Goal: Task Accomplishment & Management: Use online tool/utility

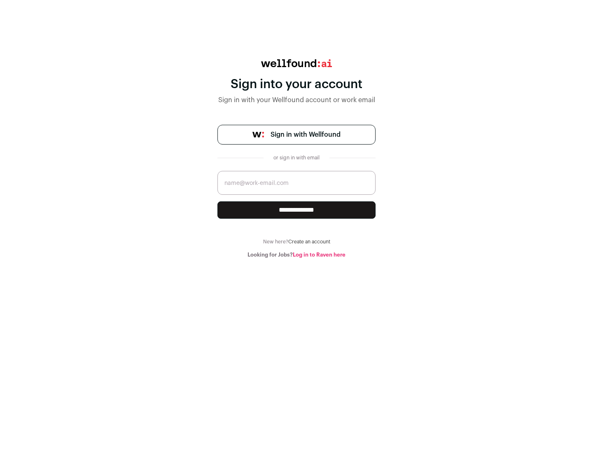
click at [305, 135] on span "Sign in with Wellfound" at bounding box center [306, 135] width 70 height 10
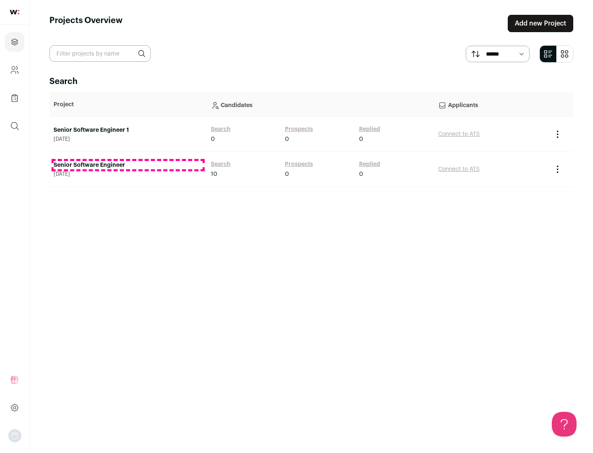
click at [128, 165] on link "Senior Software Engineer" at bounding box center [128, 165] width 149 height 8
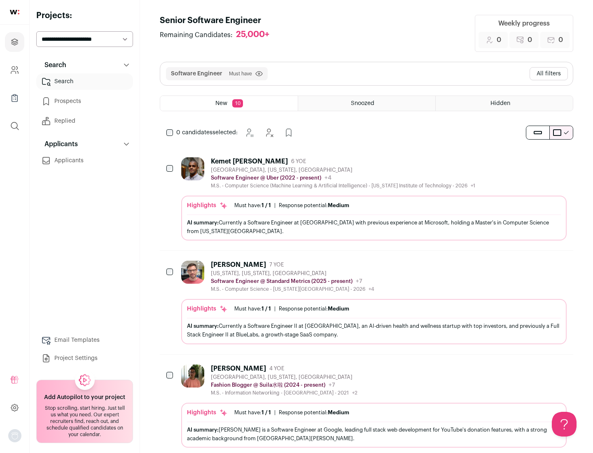
click at [367, 199] on div "Highlights Must have: 1 / 1 How many must haves have been fulfilled? | Response…" at bounding box center [374, 218] width 386 height 45
